Goal: Information Seeking & Learning: Check status

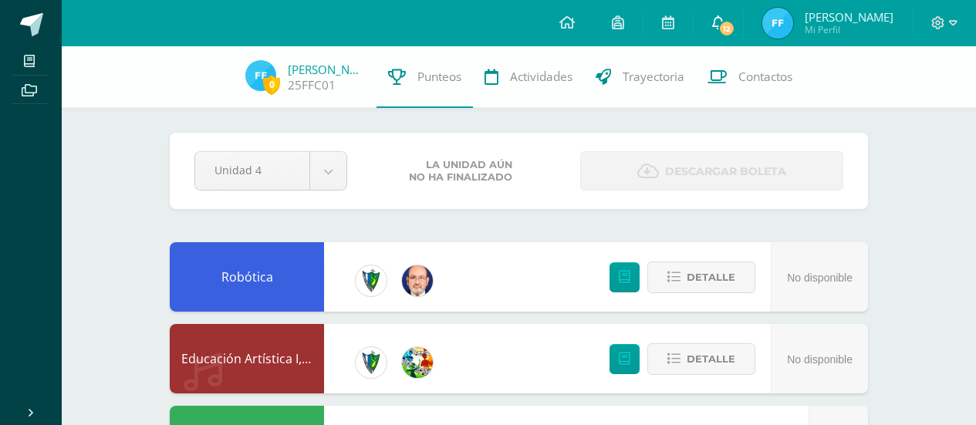
scroll to position [2788, 0]
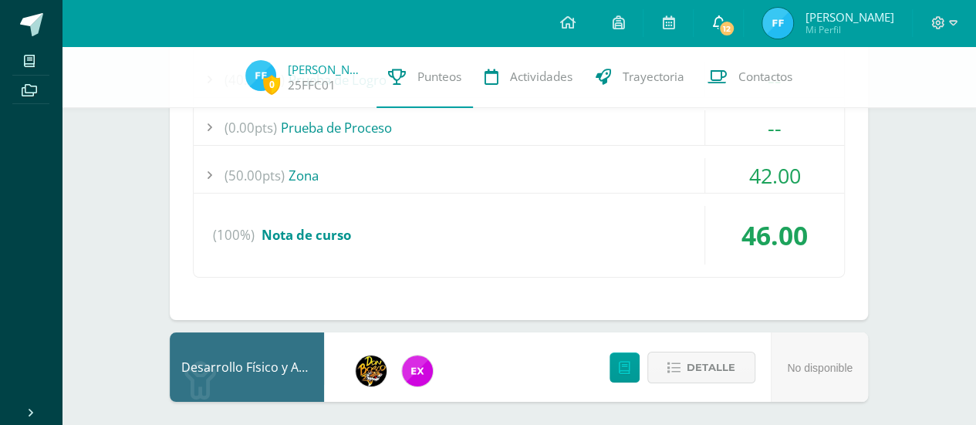
click at [731, 26] on span "12" at bounding box center [726, 28] width 17 height 17
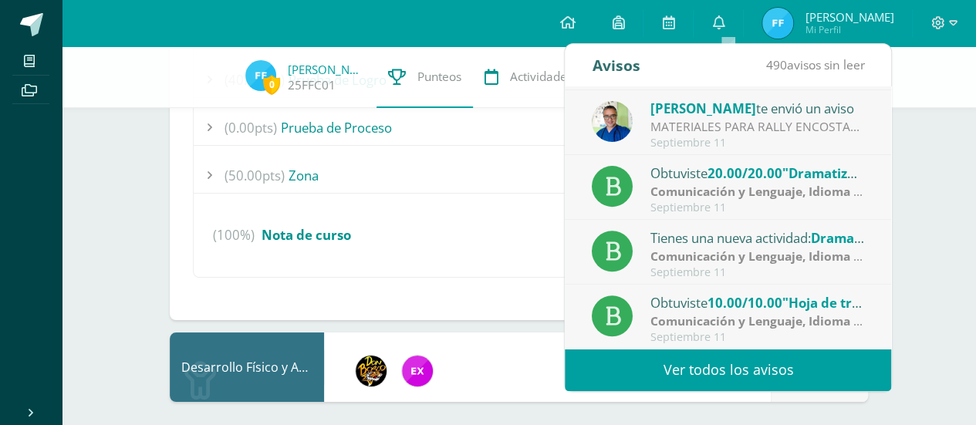
scroll to position [256, 0]
click at [844, 382] on link "Ver todos los avisos" at bounding box center [728, 370] width 326 height 42
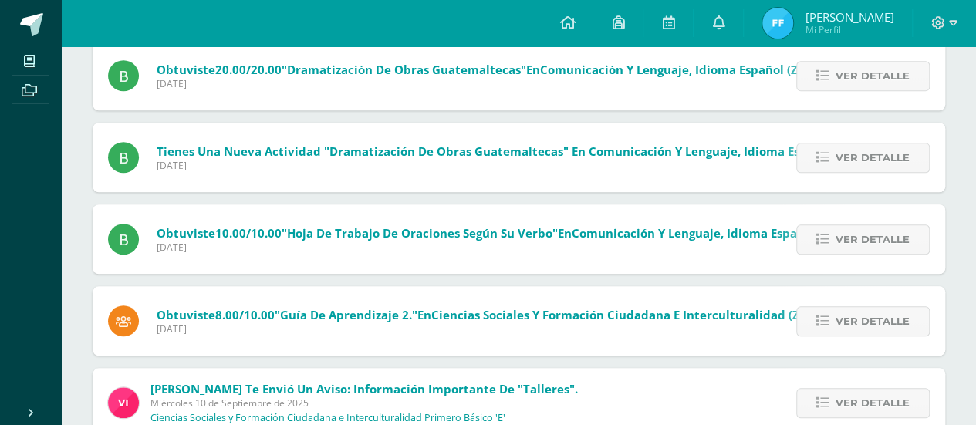
scroll to position [617, 0]
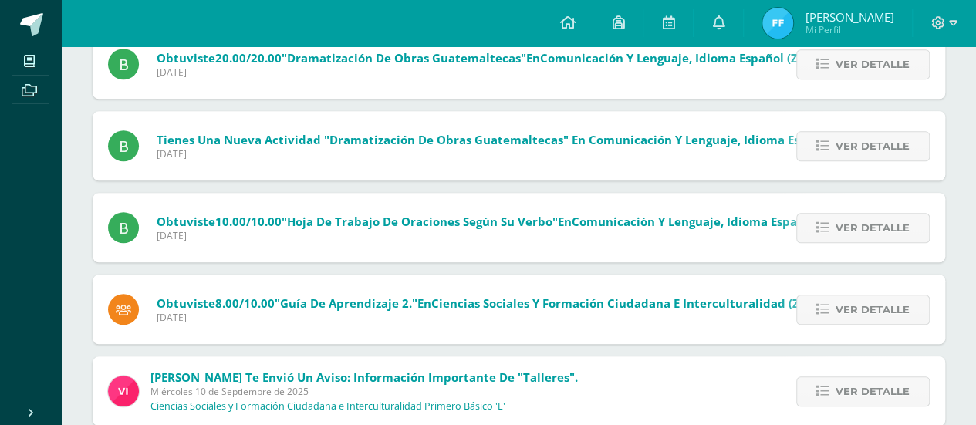
click at [835, 242] on div "Ver detalle" at bounding box center [859, 227] width 172 height 69
click at [841, 230] on span "Ver detalle" at bounding box center [872, 228] width 74 height 29
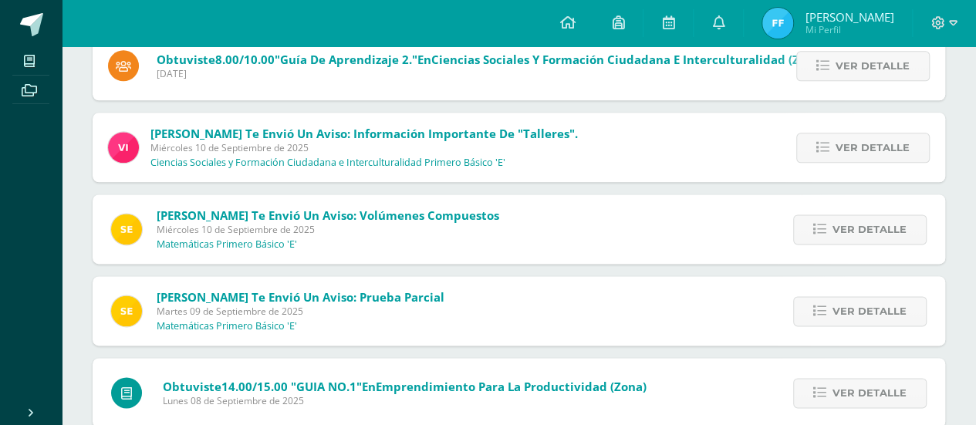
scroll to position [935, 0]
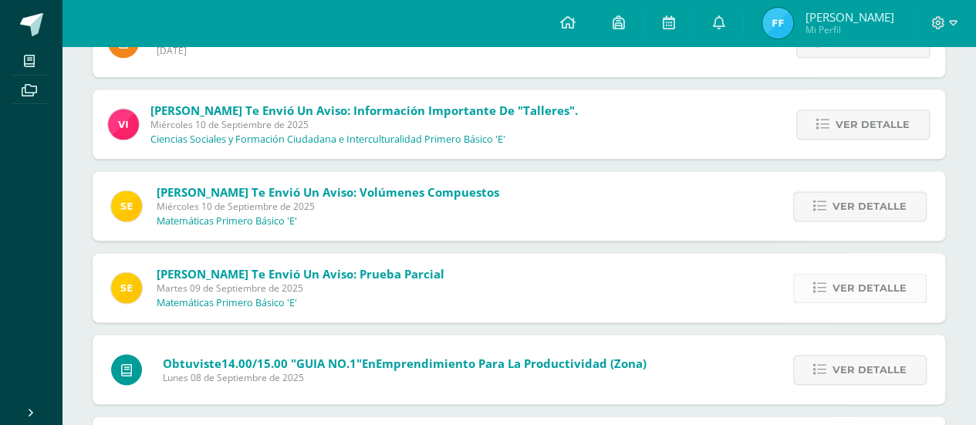
click at [841, 283] on span "Ver detalle" at bounding box center [869, 288] width 74 height 29
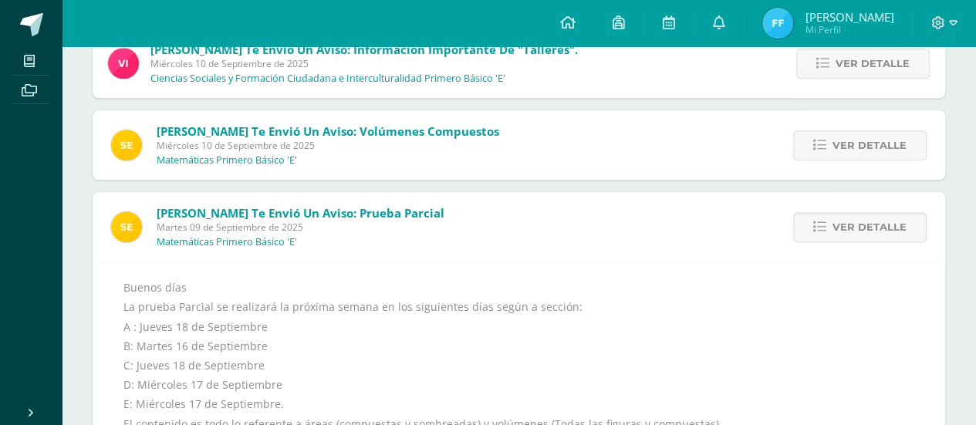
scroll to position [864, 0]
click at [881, 145] on span "Ver detalle" at bounding box center [869, 144] width 74 height 29
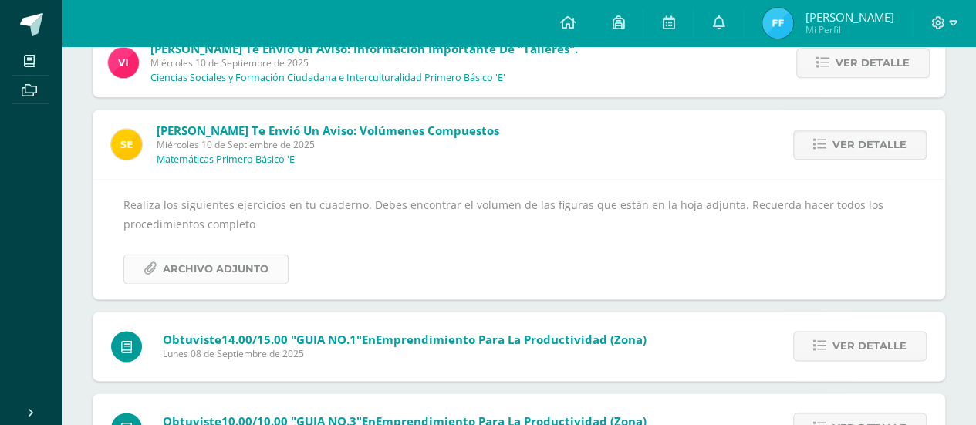
click at [248, 268] on span "Archivo Adjunto" at bounding box center [216, 269] width 106 height 29
